Goal: Information Seeking & Learning: Learn about a topic

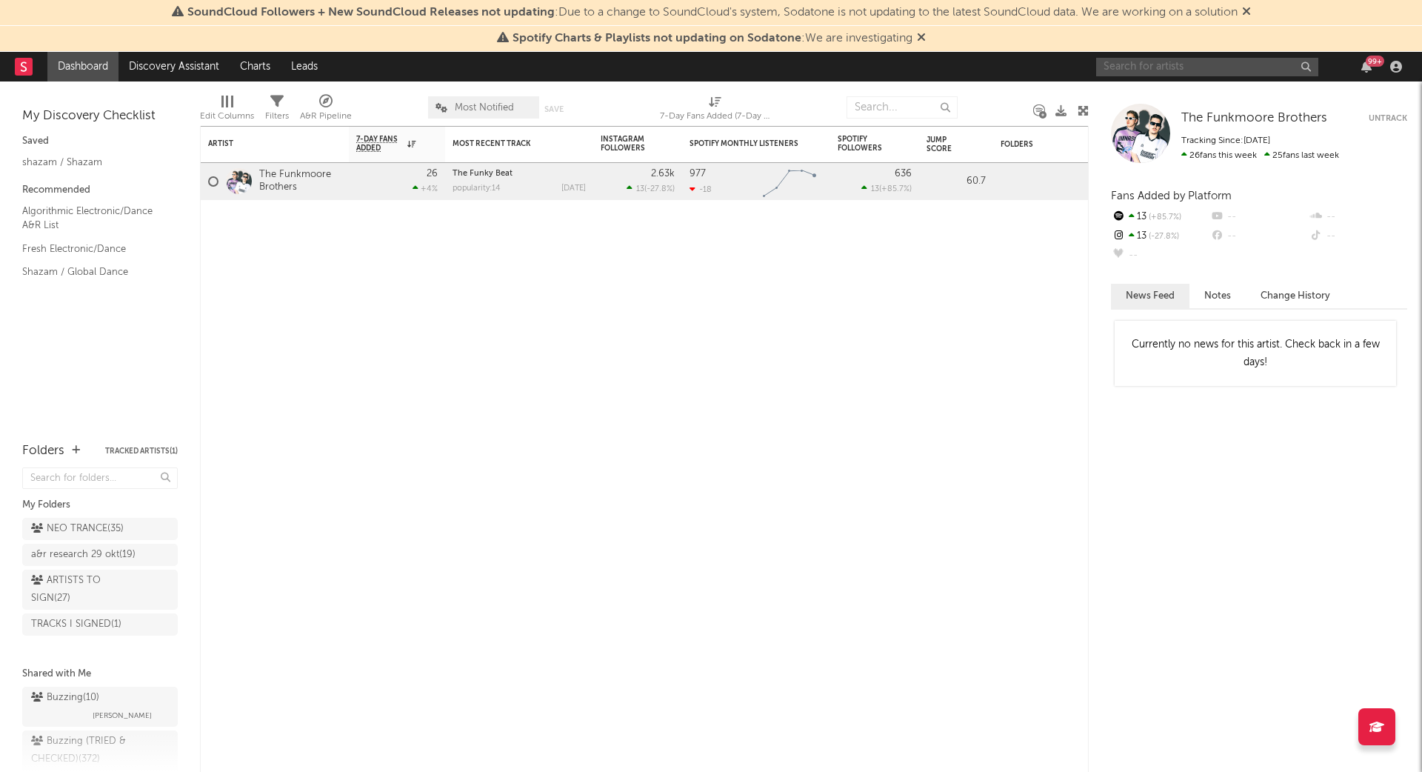
click at [1258, 64] on input "text" at bounding box center [1207, 67] width 222 height 19
type input "klofama"
click at [1192, 87] on div "KLOFAMA" at bounding box center [1229, 96] width 163 height 18
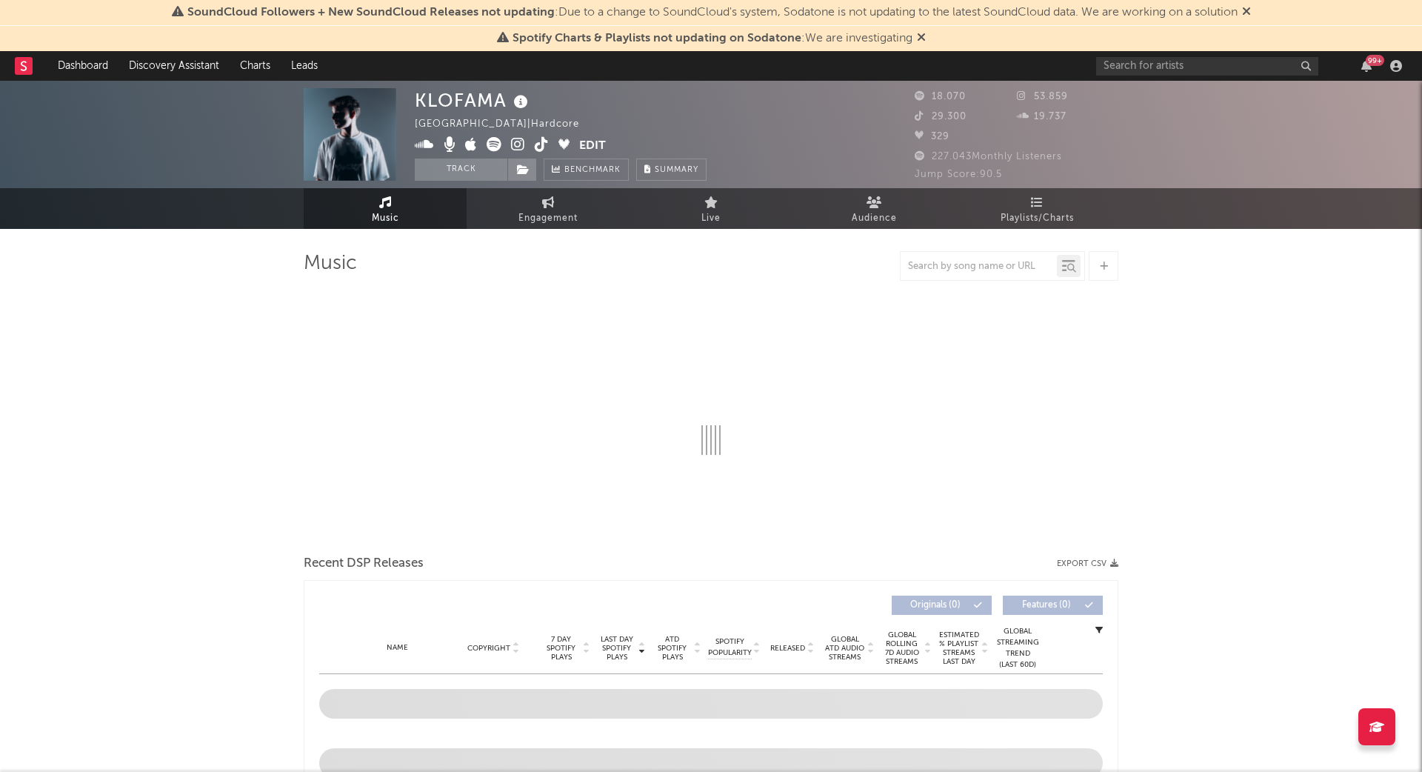
select select "6m"
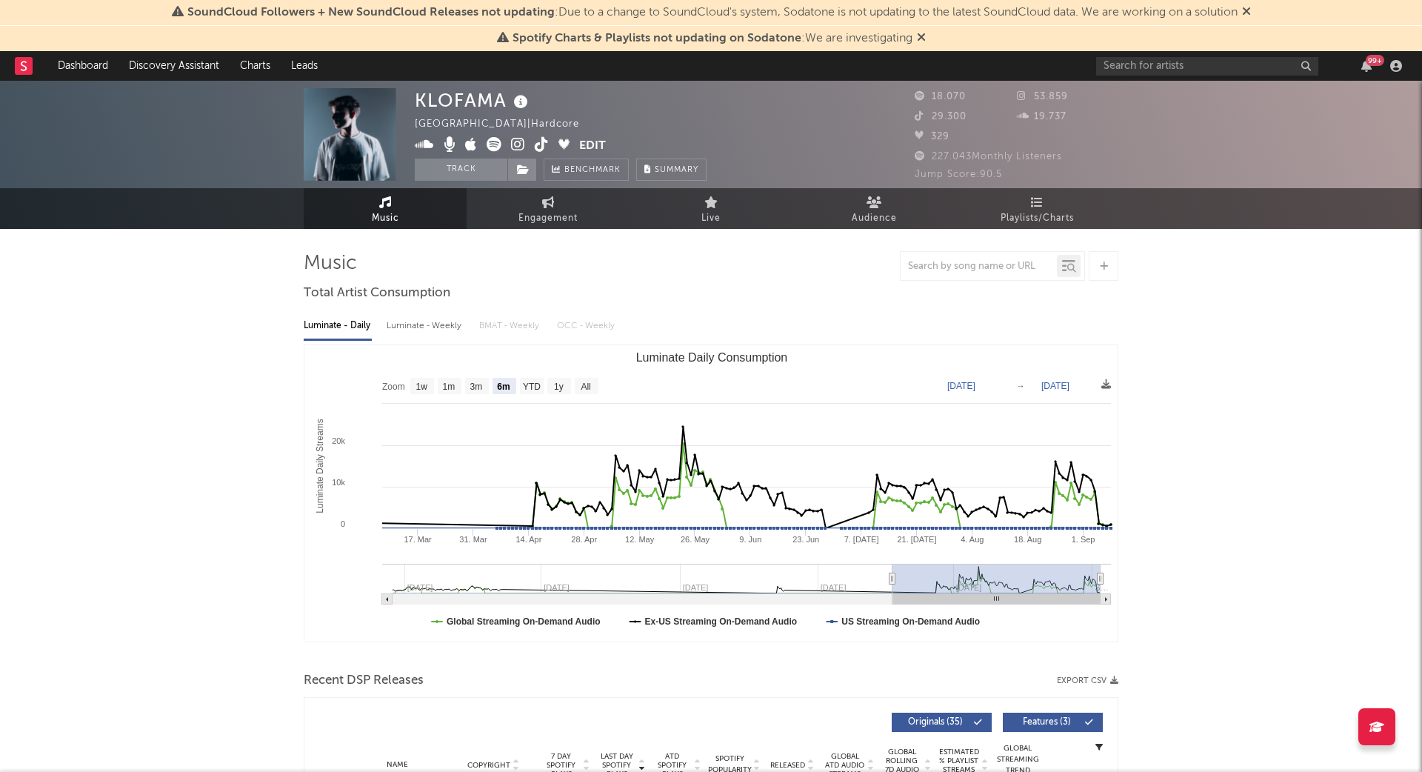
click at [513, 143] on icon at bounding box center [518, 144] width 14 height 15
click at [154, 76] on link "Discovery Assistant" at bounding box center [174, 66] width 111 height 30
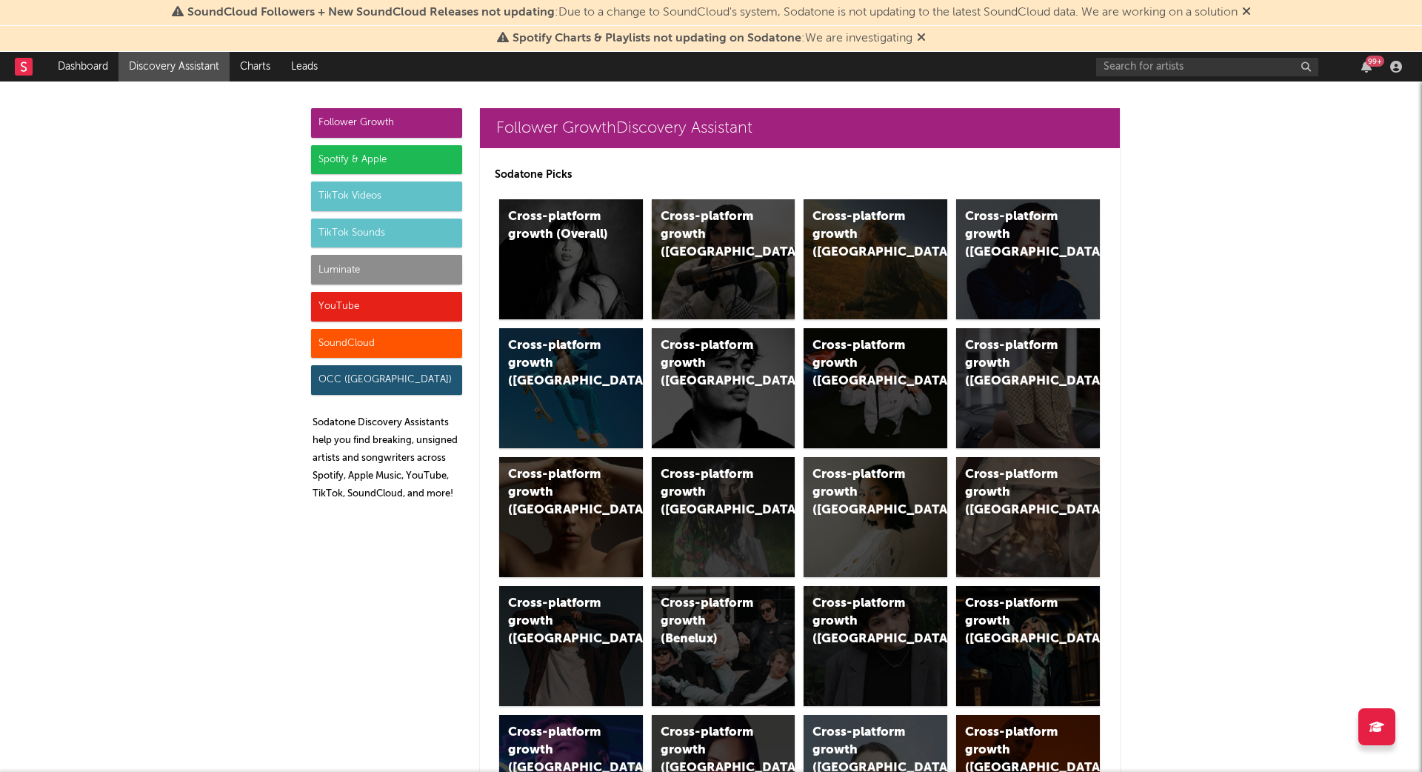
click at [359, 261] on div "Luminate" at bounding box center [386, 270] width 151 height 30
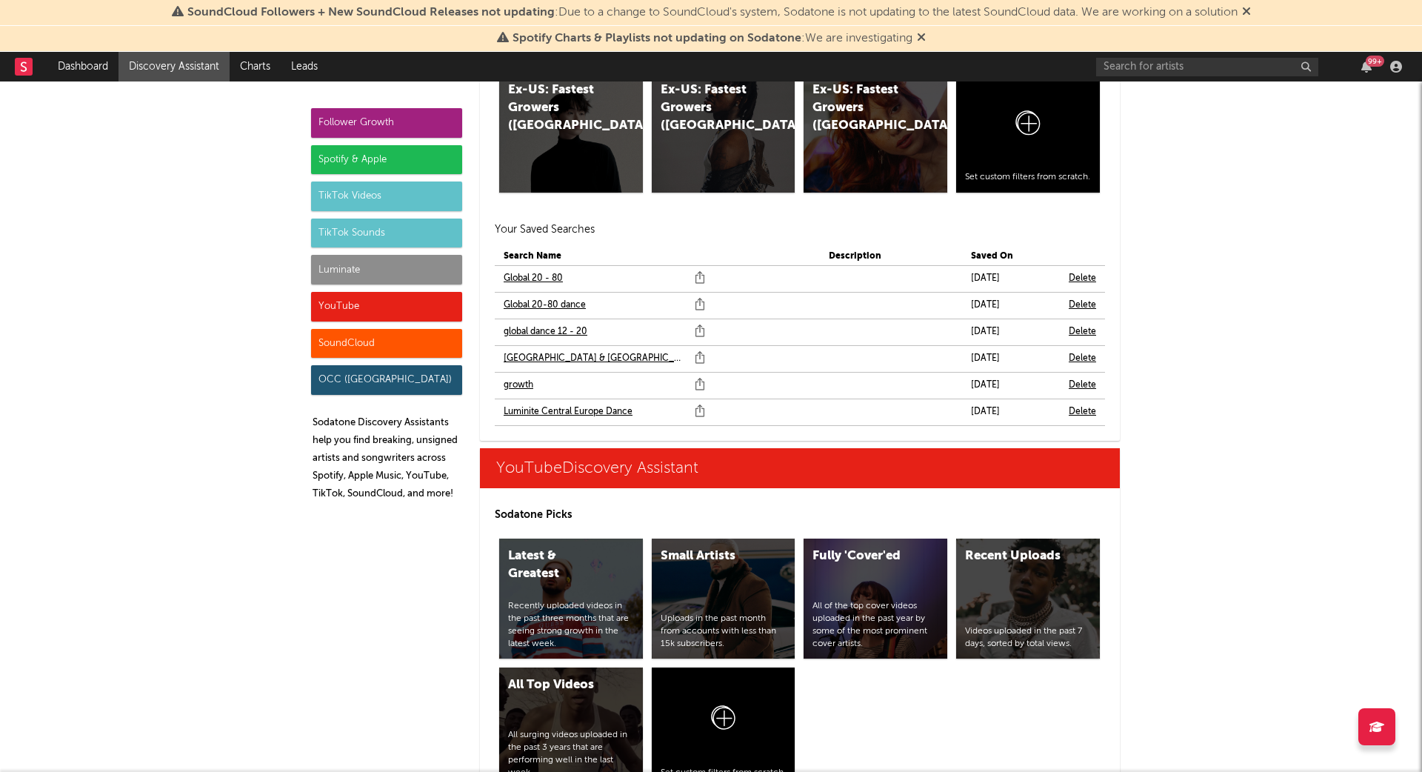
scroll to position [8247, 0]
